Goal: Information Seeking & Learning: Learn about a topic

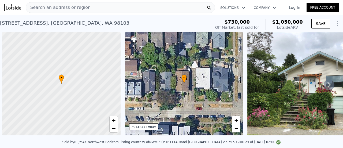
scroll to position [0, 2]
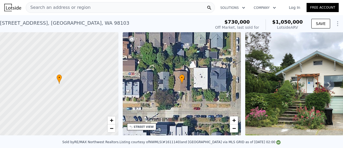
click at [92, 7] on div "Search an address or region" at bounding box center [120, 7] width 189 height 11
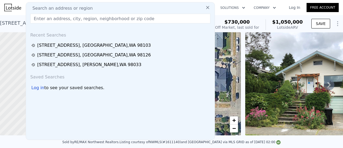
type input "[STREET_ADDRESS][PERSON_NAME]"
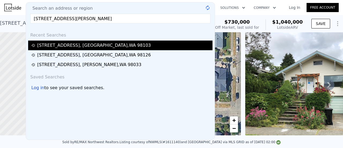
type input "$ 1,040,000"
type input "$ 168,900"
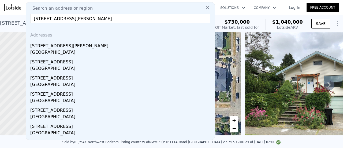
type input "[STREET_ADDRESS][PERSON_NAME]"
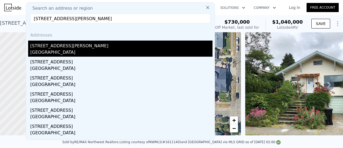
click at [62, 47] on div "[STREET_ADDRESS][PERSON_NAME]" at bounding box center [121, 44] width 182 height 9
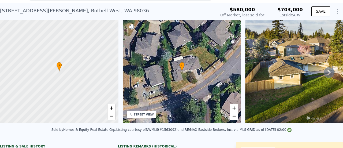
scroll to position [2, 0]
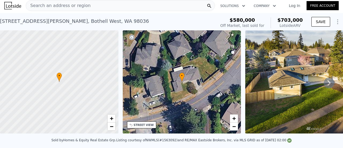
click at [29, 20] on div "[STREET_ADDRESS][PERSON_NAME]" at bounding box center [74, 20] width 149 height 7
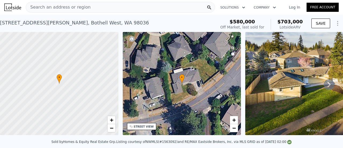
scroll to position [0, 0]
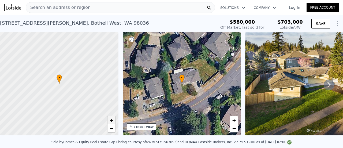
click at [114, 122] on link "+" at bounding box center [111, 120] width 8 height 8
click at [113, 121] on span "+" at bounding box center [111, 119] width 3 height 7
click at [73, 8] on span "Search an address or region" at bounding box center [58, 7] width 65 height 6
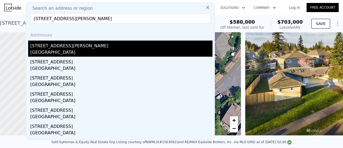
type input "[STREET_ADDRESS][PERSON_NAME]"
click at [74, 48] on div "[STREET_ADDRESS][PERSON_NAME]" at bounding box center [121, 44] width 182 height 9
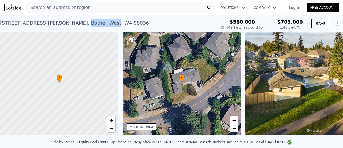
drag, startPoint x: 72, startPoint y: 23, endPoint x: 45, endPoint y: 20, distance: 26.8
click at [45, 20] on div "[STREET_ADDRESS][PERSON_NAME]" at bounding box center [74, 22] width 149 height 7
copy div "Bothell West"
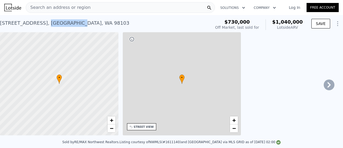
type input "3"
type input "1620"
type input "2380"
type input "2408"
type input "4186"
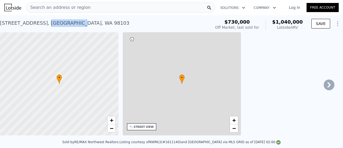
type input "$ 1,040,000"
type input "7"
type input "$ 168,900"
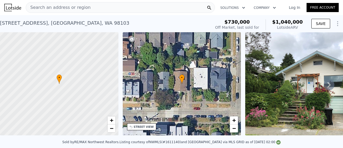
type input "2.5"
type input "912"
type input "1728"
type input "6534"
type input "12632"
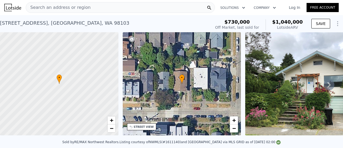
type input "$ 703,000"
type input "5"
type input "$ 33,274"
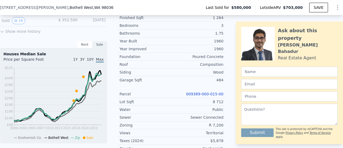
scroll to position [185, 0]
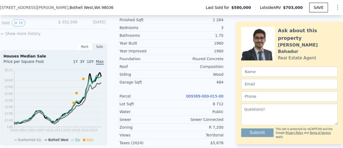
click at [199, 97] on link "009389-000-015-00" at bounding box center [204, 96] width 37 height 4
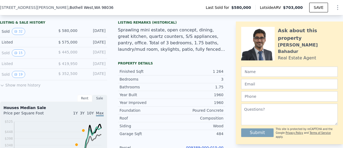
scroll to position [214, 0]
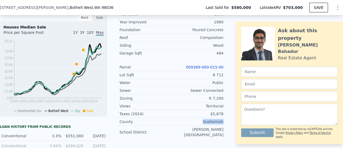
drag, startPoint x: 216, startPoint y: 126, endPoint x: 203, endPoint y: 126, distance: 12.6
click at [203, 126] on div "LISTING & SALE HISTORY Sold 32 $ 580,000 [DATE] Listed $ 575,000 [DATE] Sold 15…" at bounding box center [171, 78] width 343 height 281
copy div "Snohomish"
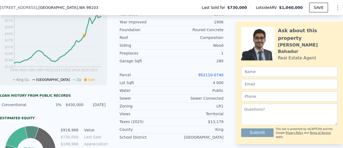
type input "3"
type input "1620"
type input "2380"
type input "2408"
type input "4186"
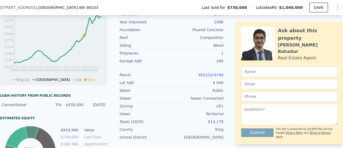
type input "$ 1,040,000"
type input "7"
type input "$ 168,900"
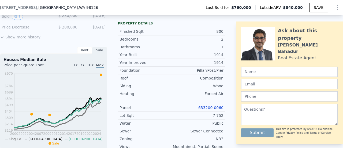
scroll to position [185, 0]
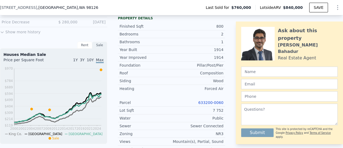
click at [209, 104] on link "633200-0060" at bounding box center [210, 102] width 25 height 4
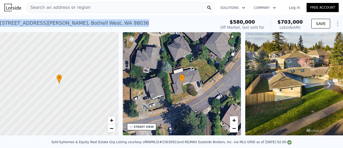
drag, startPoint x: 100, startPoint y: 22, endPoint x: 1, endPoint y: 25, distance: 99.9
click at [1, 25] on div "20420 Crawford Rd , Bothell West , WA 98036 Sold May 2020 for $580k (~ARV $703k…" at bounding box center [107, 24] width 214 height 15
copy div "[STREET_ADDRESS][PERSON_NAME]"
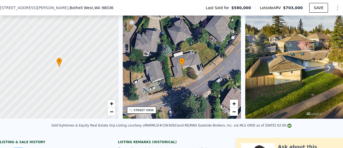
scroll to position [25, 0]
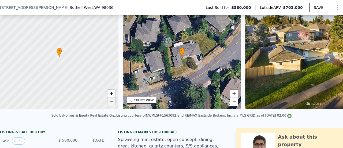
click at [111, 105] on link "−" at bounding box center [111, 101] width 8 height 8
click at [111, 103] on span "−" at bounding box center [111, 101] width 3 height 7
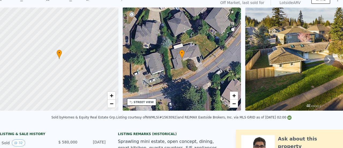
scroll to position [2, 0]
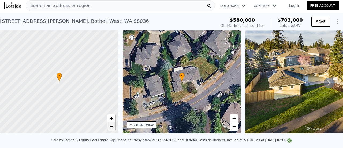
click at [113, 122] on link "−" at bounding box center [111, 126] width 8 height 8
click at [111, 119] on span "+" at bounding box center [111, 118] width 3 height 7
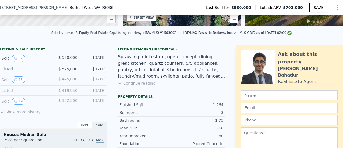
scroll to position [187, 0]
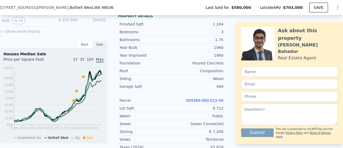
click at [207, 102] on link "009389-000-015-00" at bounding box center [204, 100] width 37 height 4
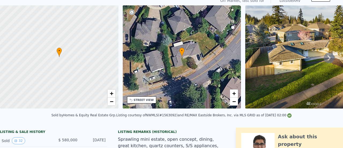
scroll to position [2, 0]
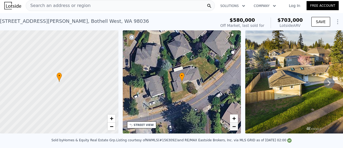
click at [233, 129] on link "−" at bounding box center [234, 126] width 8 height 8
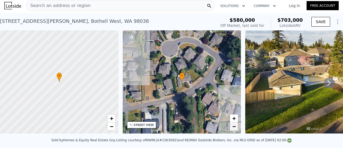
click at [233, 127] on span "−" at bounding box center [233, 126] width 3 height 7
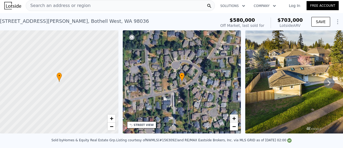
click at [232, 119] on span "+" at bounding box center [233, 118] width 3 height 7
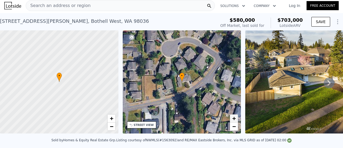
click at [232, 119] on span "+" at bounding box center [233, 118] width 3 height 7
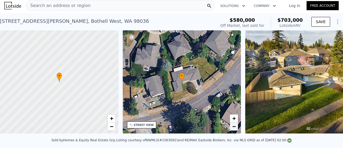
click at [236, 127] on link "−" at bounding box center [234, 126] width 8 height 8
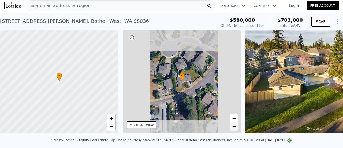
click at [236, 127] on link "−" at bounding box center [234, 126] width 8 height 8
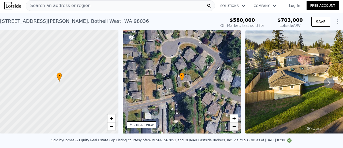
click at [234, 127] on span "−" at bounding box center [233, 126] width 3 height 7
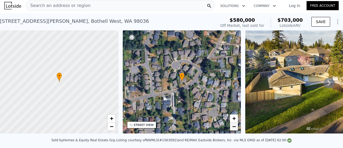
click at [233, 127] on span "−" at bounding box center [233, 126] width 3 height 7
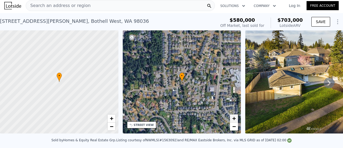
click at [235, 118] on span "+" at bounding box center [233, 118] width 3 height 7
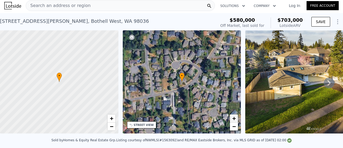
click at [233, 118] on span "+" at bounding box center [233, 118] width 3 height 7
